Goal: Transaction & Acquisition: Purchase product/service

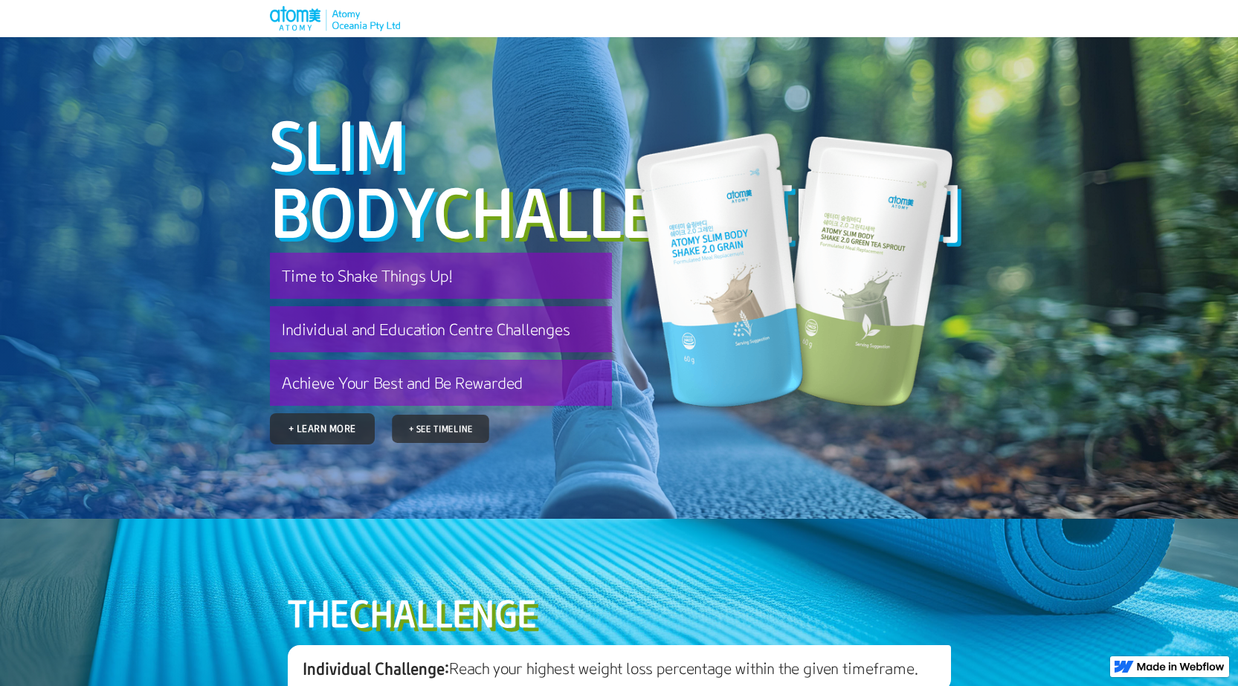
click at [429, 443] on link "+ See Timeline" at bounding box center [440, 429] width 97 height 28
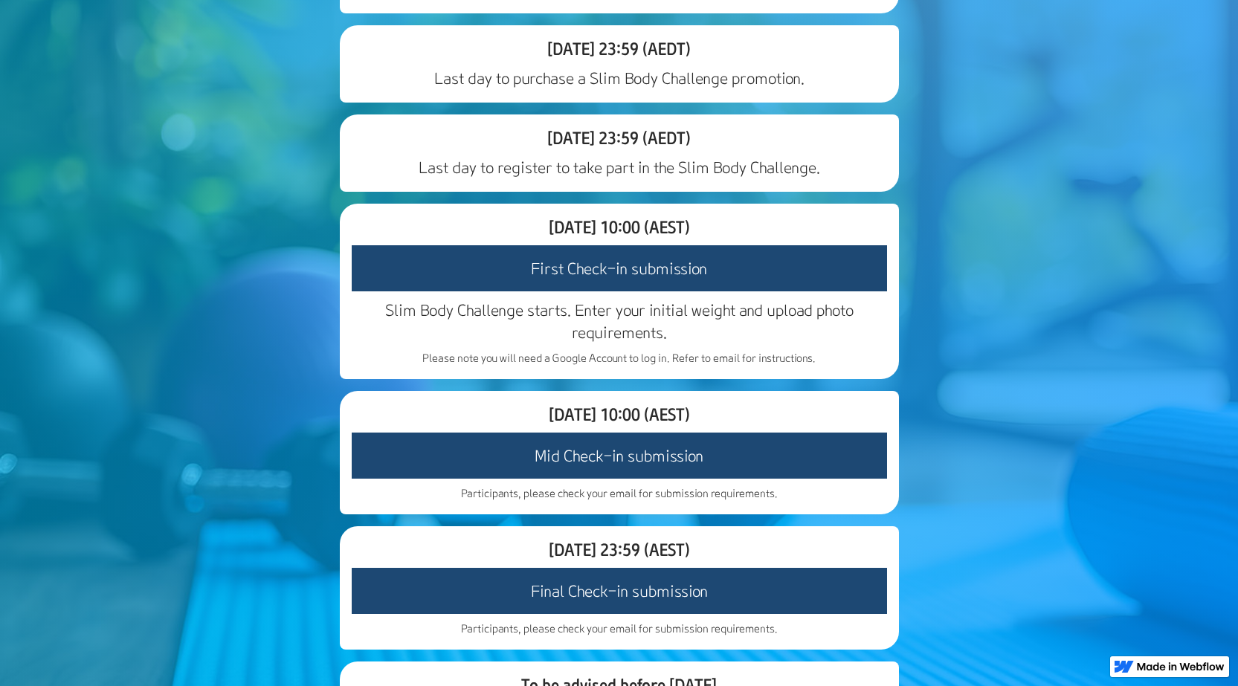
scroll to position [1810, 0]
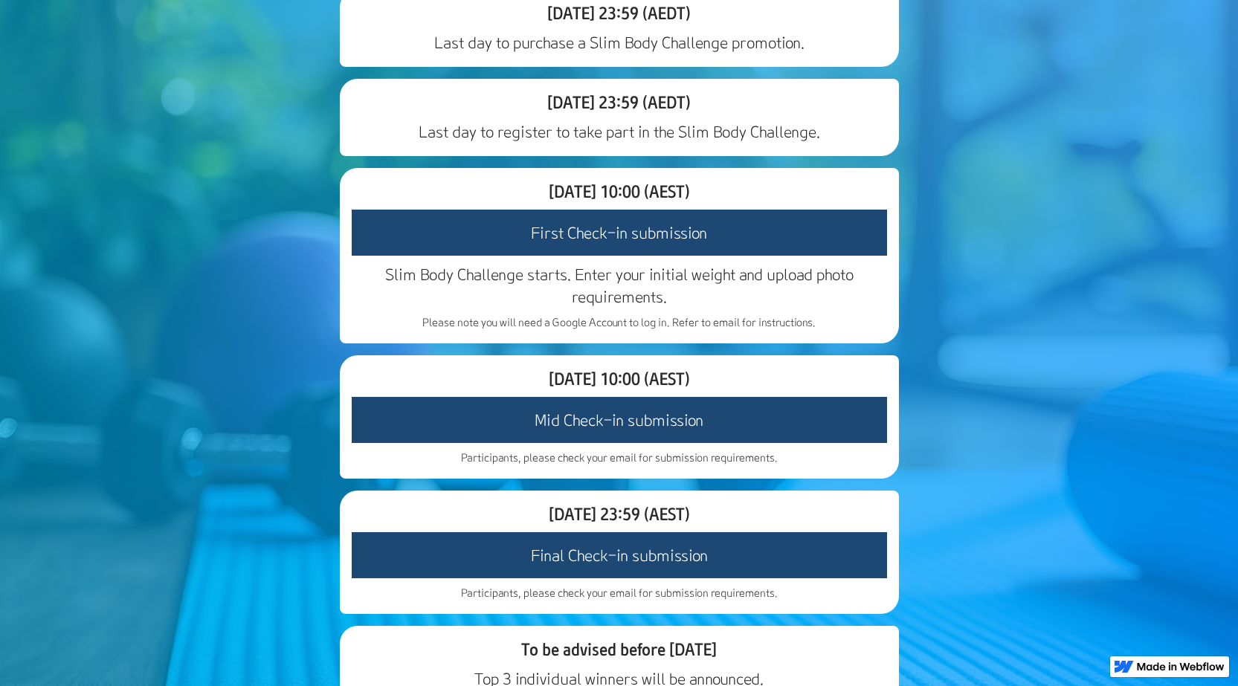
click at [575, 256] on h3 "First Check-in submission" at bounding box center [619, 233] width 535 height 46
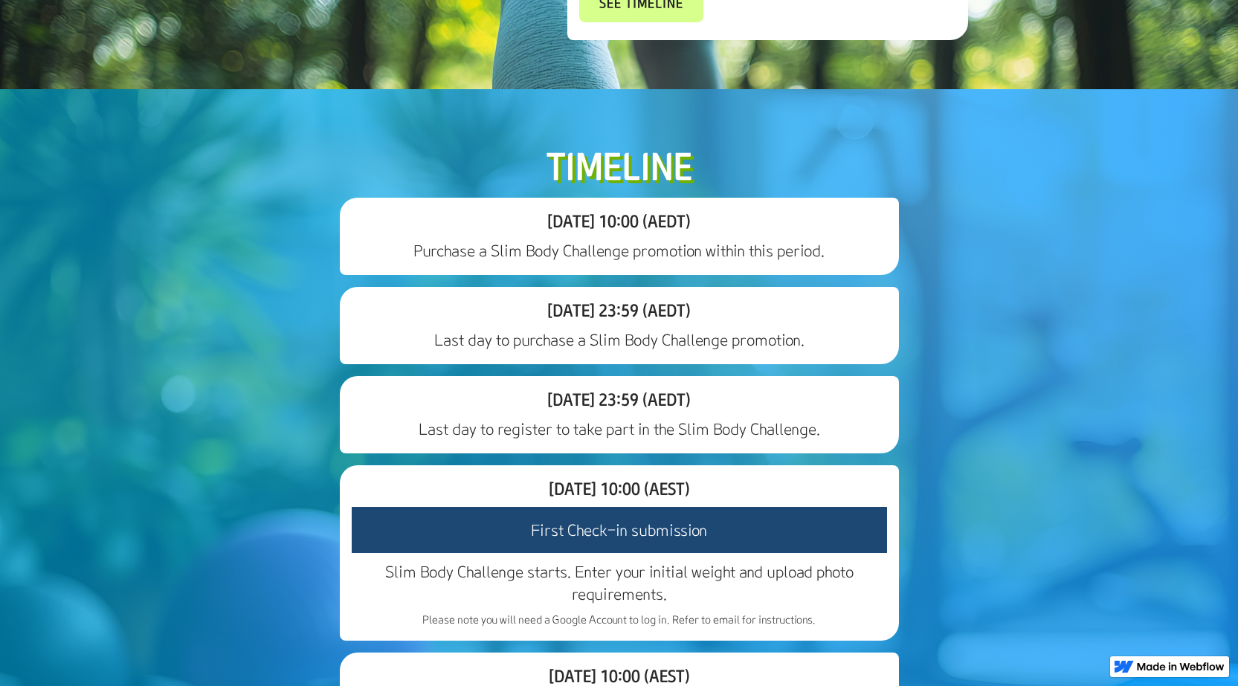
scroll to position [1735, 0]
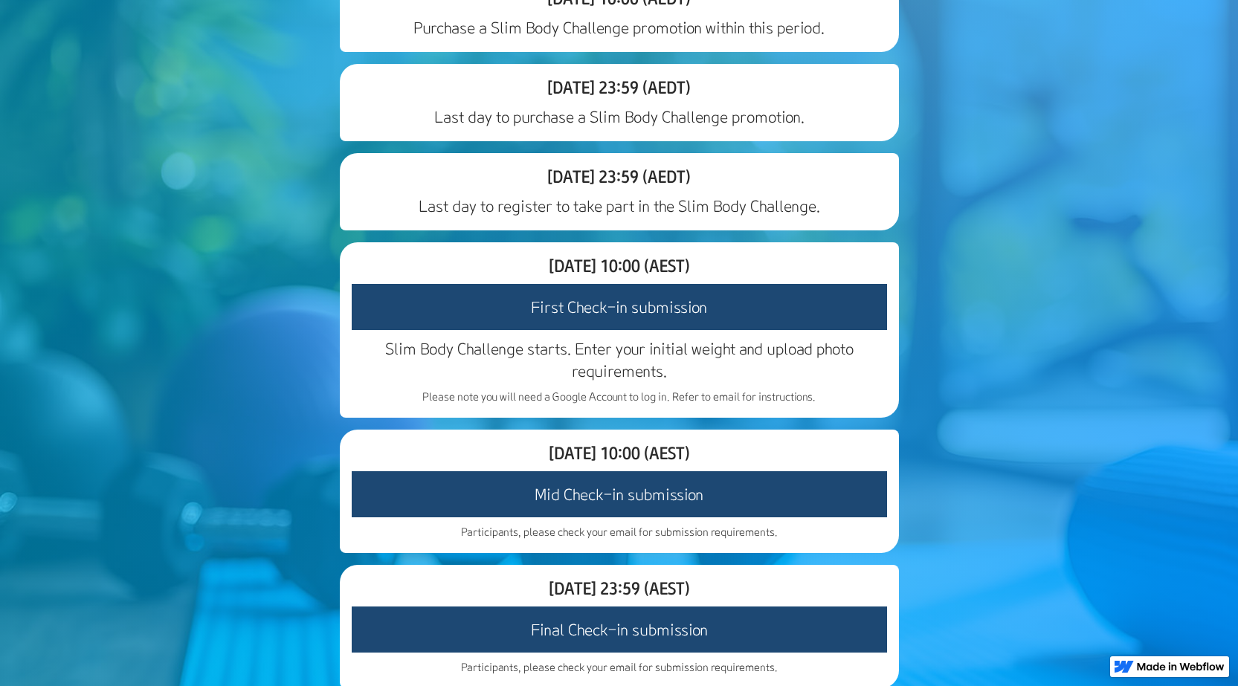
drag, startPoint x: 581, startPoint y: 428, endPoint x: 582, endPoint y: 440, distance: 12.7
click at [580, 330] on h3 "First Check-in submission" at bounding box center [619, 307] width 535 height 46
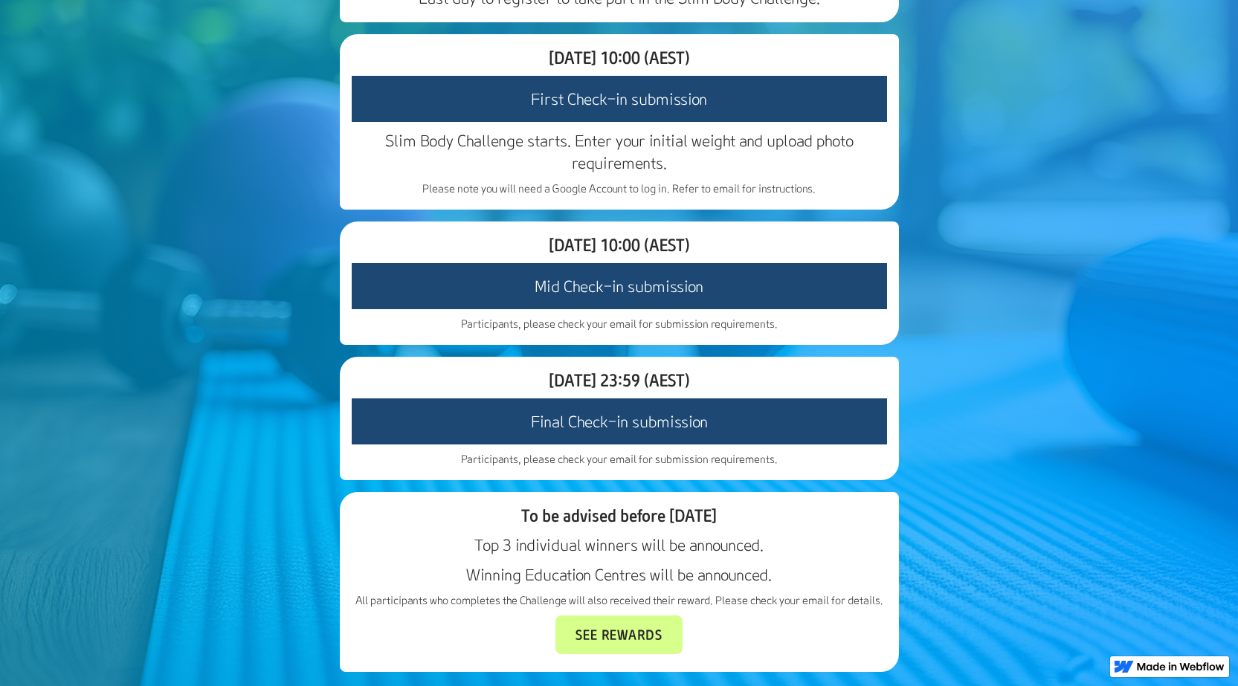
scroll to position [2107, 0]
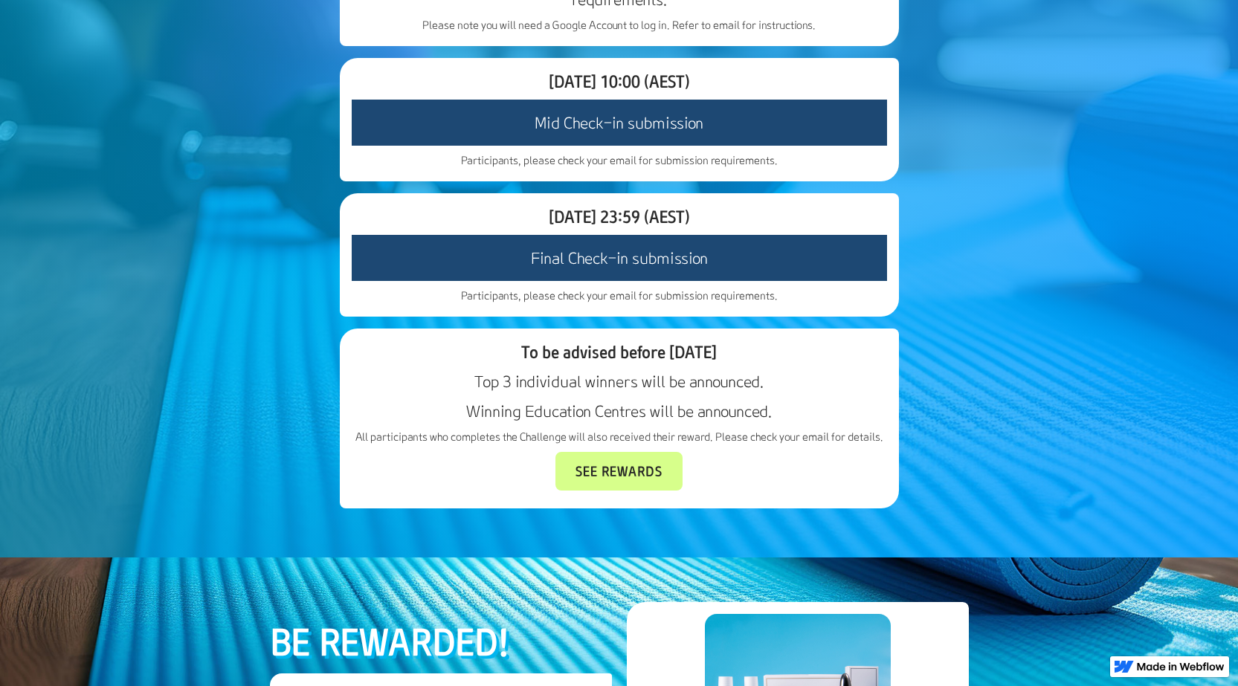
click at [566, 281] on h3 "Final Check-in submission" at bounding box center [619, 258] width 535 height 46
drag, startPoint x: 604, startPoint y: 606, endPoint x: 610, endPoint y: 594, distance: 13.3
click at [602, 489] on link "See Rewards" at bounding box center [619, 471] width 114 height 35
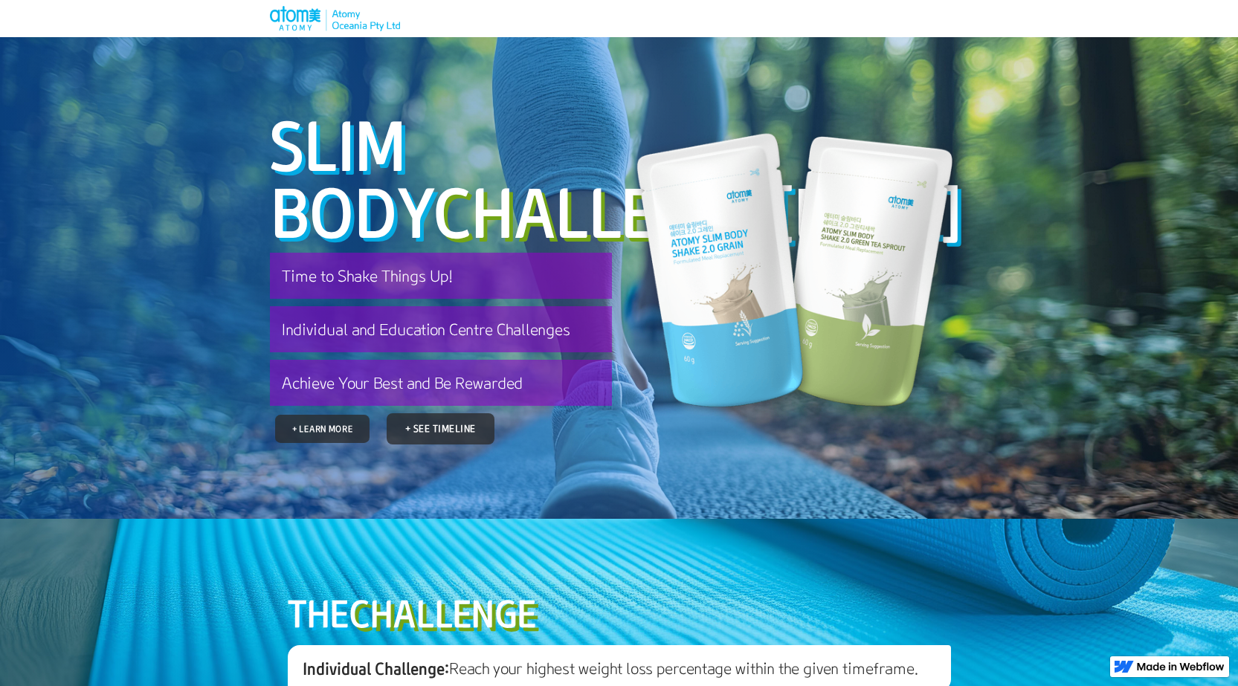
click at [337, 443] on link "+ Learn More" at bounding box center [322, 429] width 94 height 28
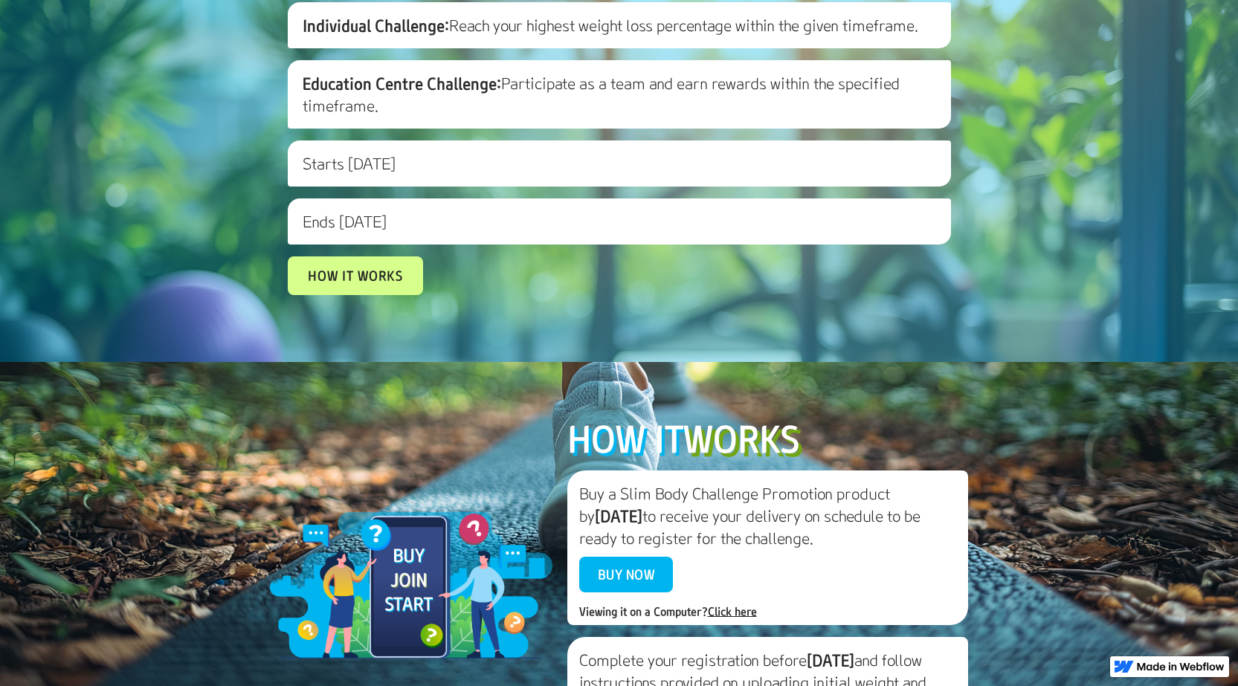
scroll to position [653, 0]
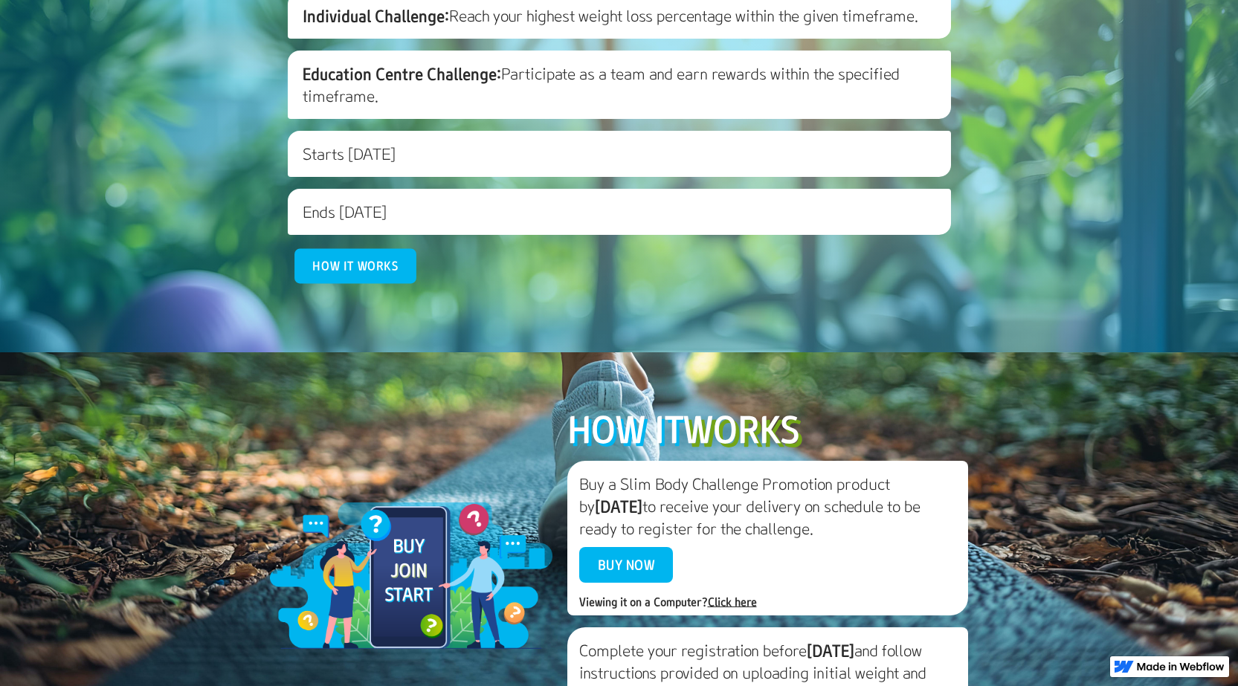
click at [337, 284] on link "How it works" at bounding box center [355, 266] width 122 height 35
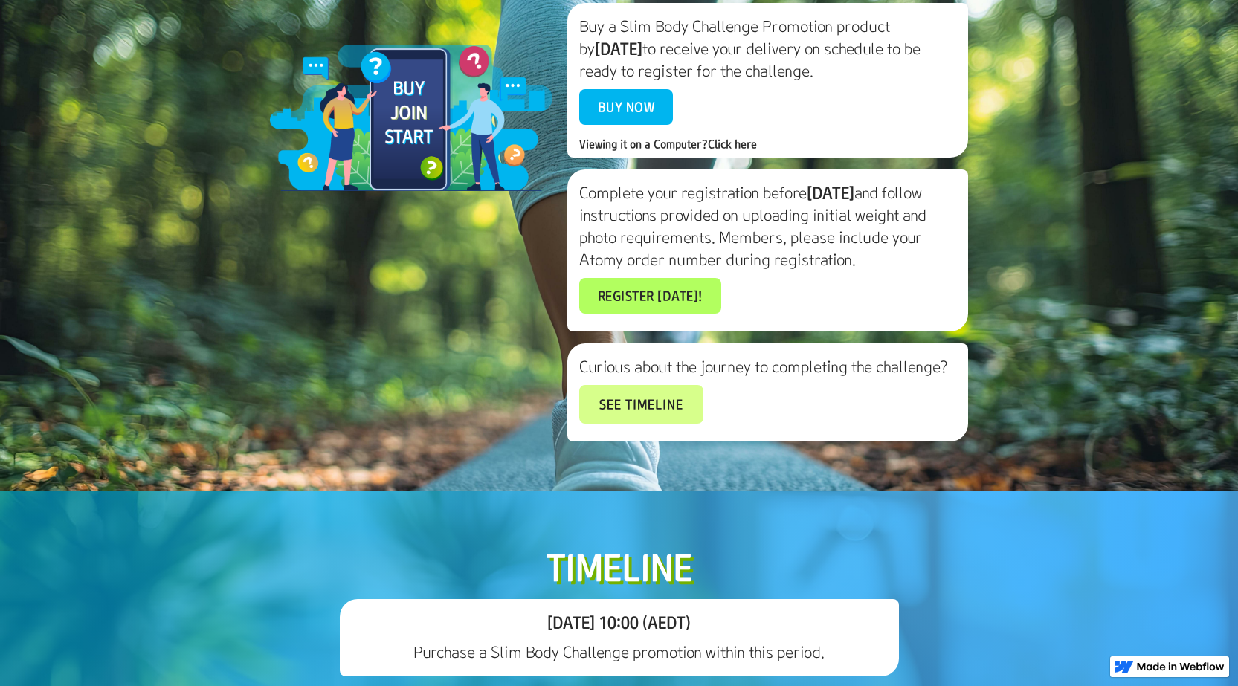
scroll to position [1139, 0]
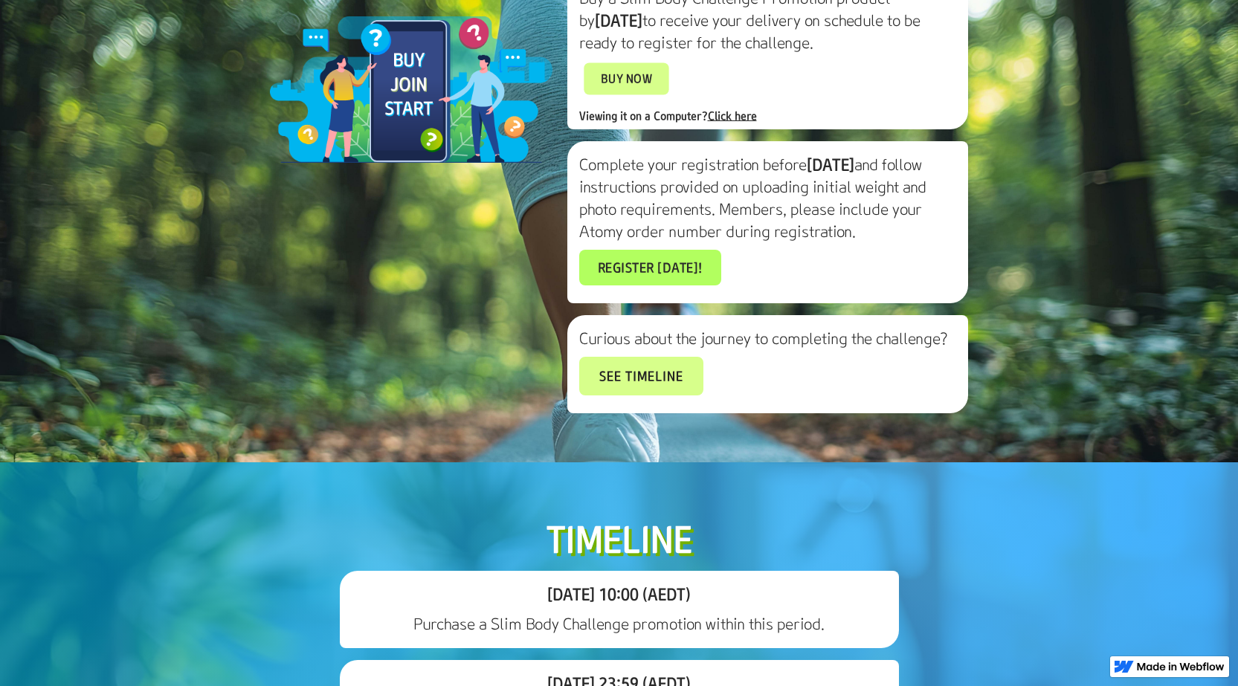
click at [628, 94] on link "Buy Now" at bounding box center [626, 78] width 85 height 32
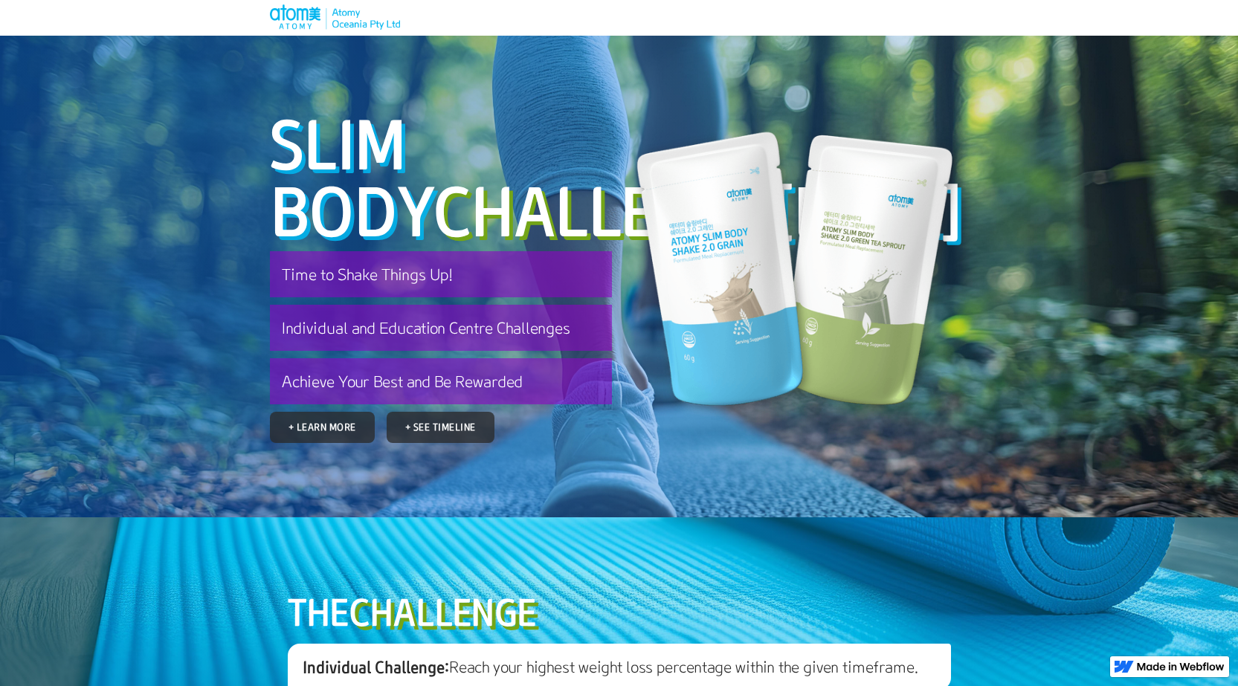
scroll to position [0, 0]
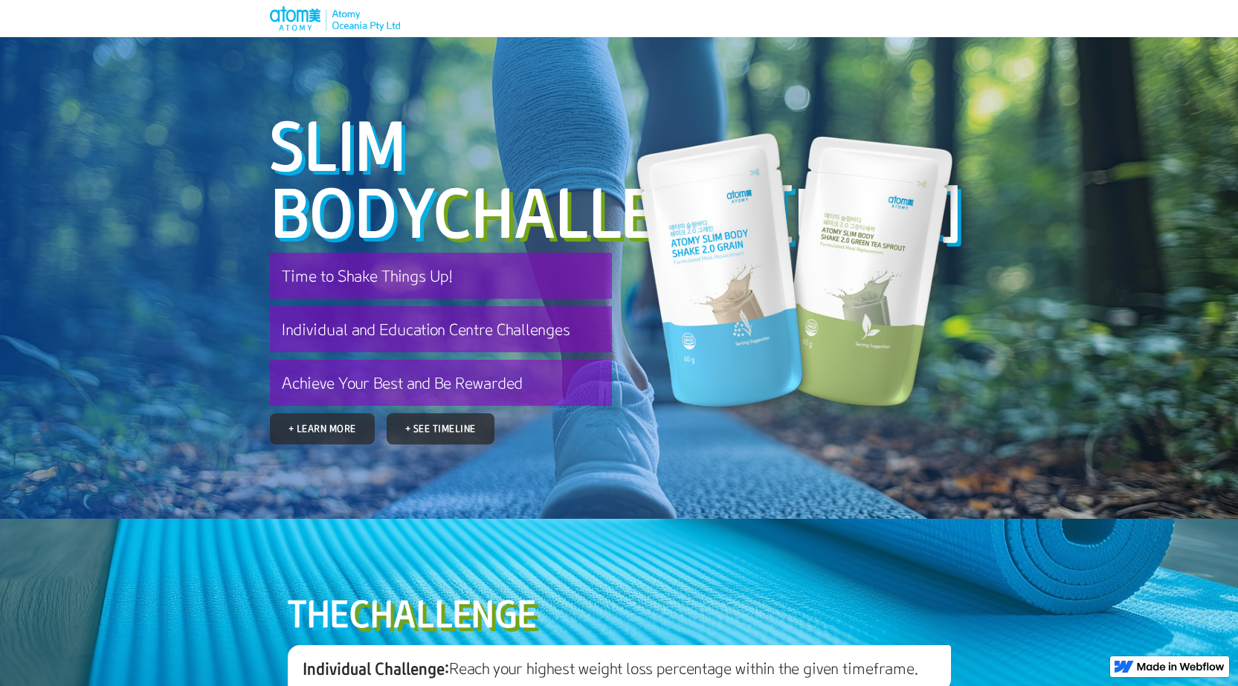
scroll to position [653, 0]
